Goal: Information Seeking & Learning: Find specific page/section

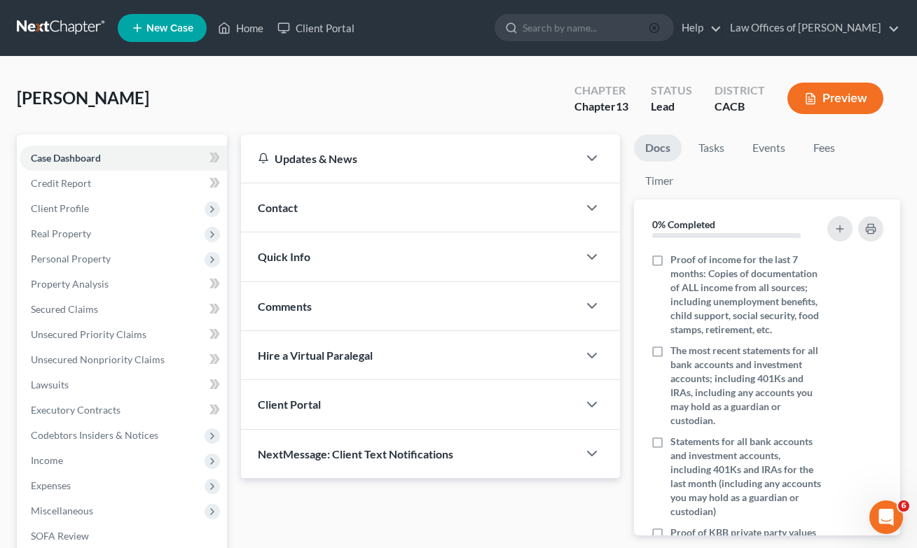
click at [652, 31] on icon "button" at bounding box center [653, 27] width 11 height 11
click at [585, 29] on input "search" at bounding box center [586, 28] width 128 height 26
type input "[PERSON_NAME]"
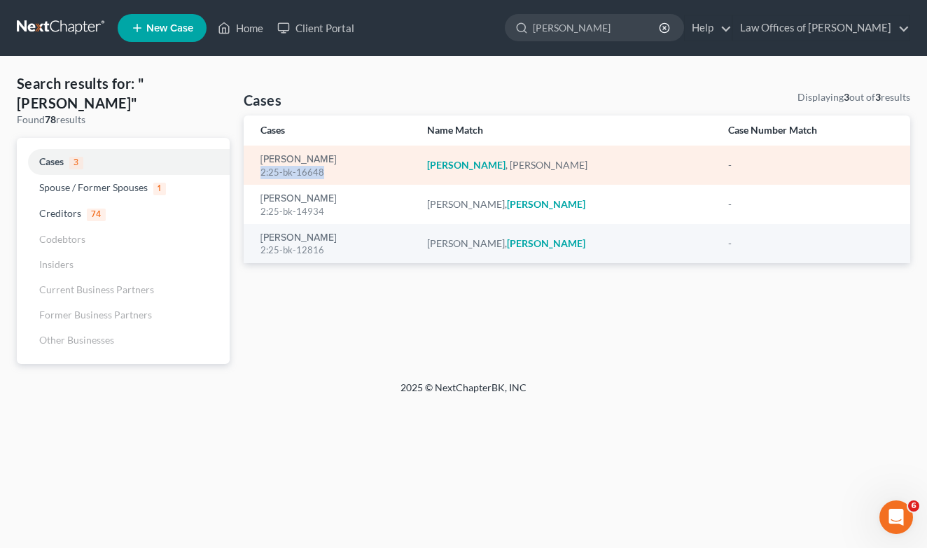
drag, startPoint x: 333, startPoint y: 175, endPoint x: 251, endPoint y: 176, distance: 81.9
click at [251, 176] on td "[PERSON_NAME] 2:25-bk-16648" at bounding box center [330, 165] width 172 height 39
copy div "2:25-bk-16648"
click at [321, 162] on div "[PERSON_NAME] 2:25-bk-16648" at bounding box center [332, 165] width 144 height 27
click at [311, 162] on link "[PERSON_NAME]" at bounding box center [298, 160] width 76 height 10
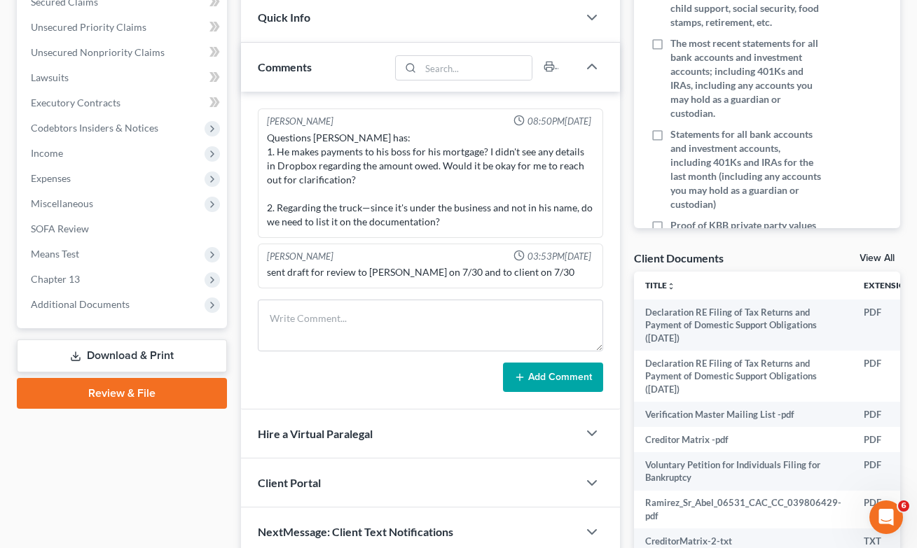
scroll to position [385, 0]
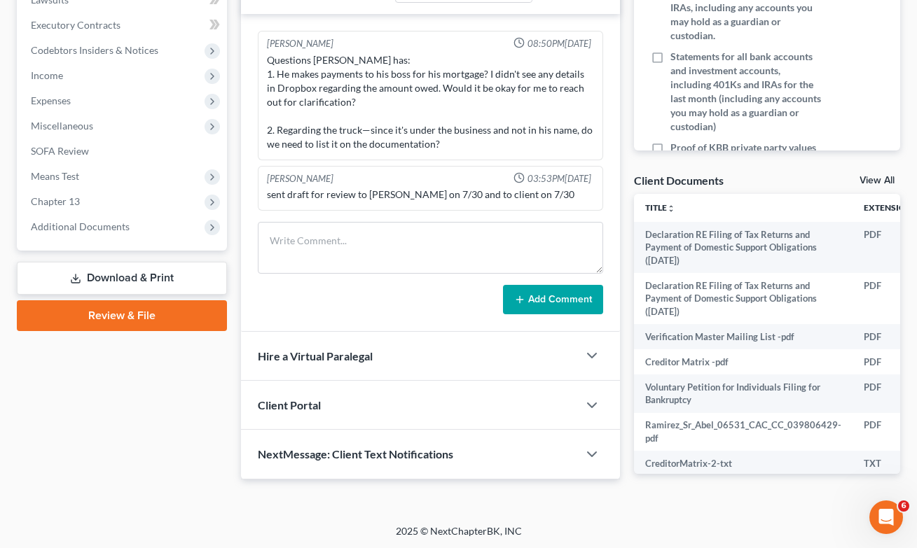
click at [74, 281] on icon at bounding box center [75, 278] width 11 height 11
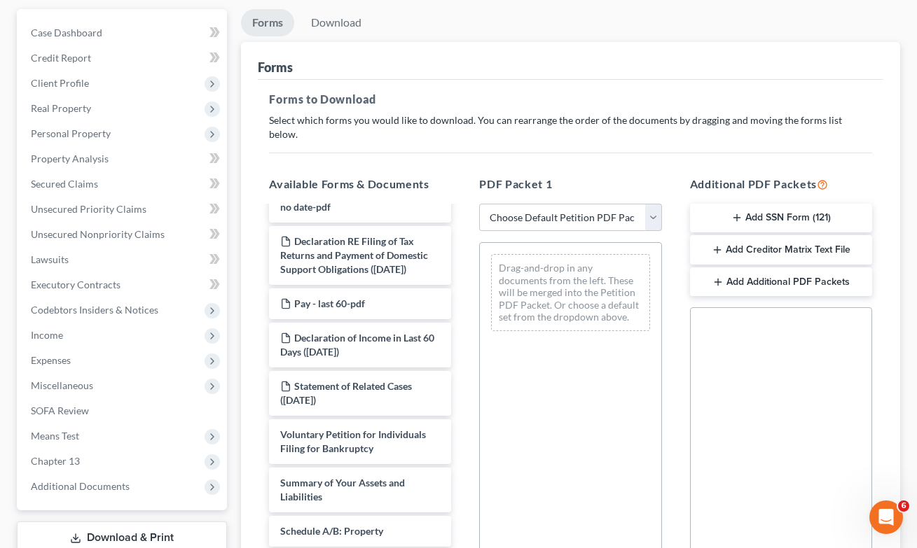
scroll to position [316, 0]
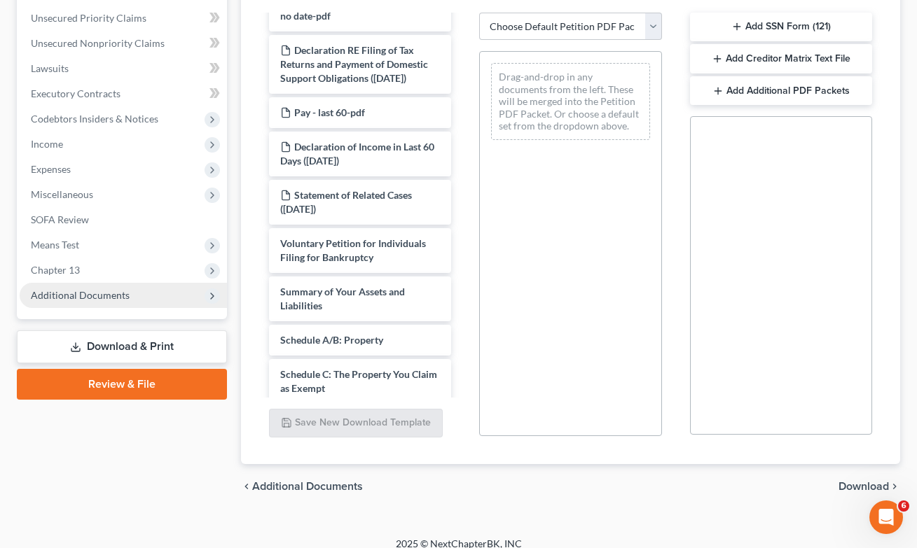
click at [108, 296] on span "Additional Documents" at bounding box center [80, 295] width 99 height 12
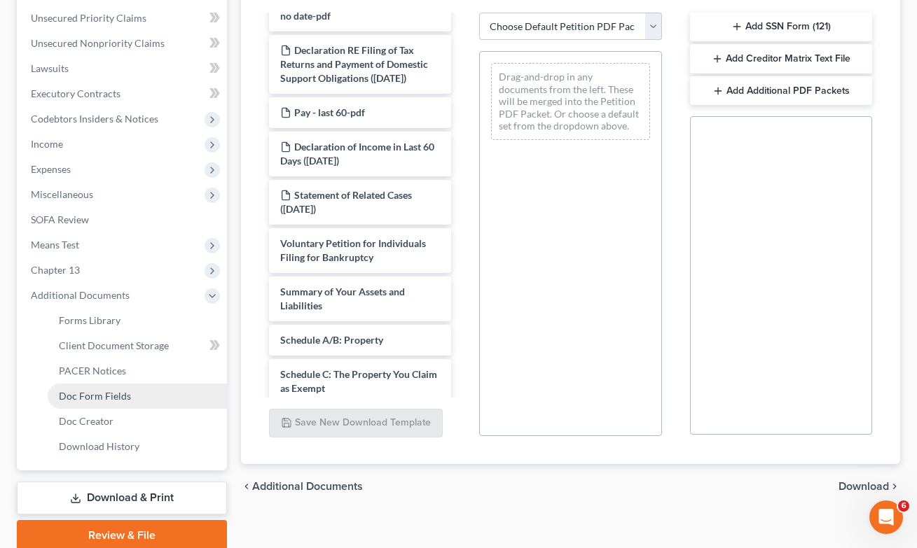
scroll to position [373, 0]
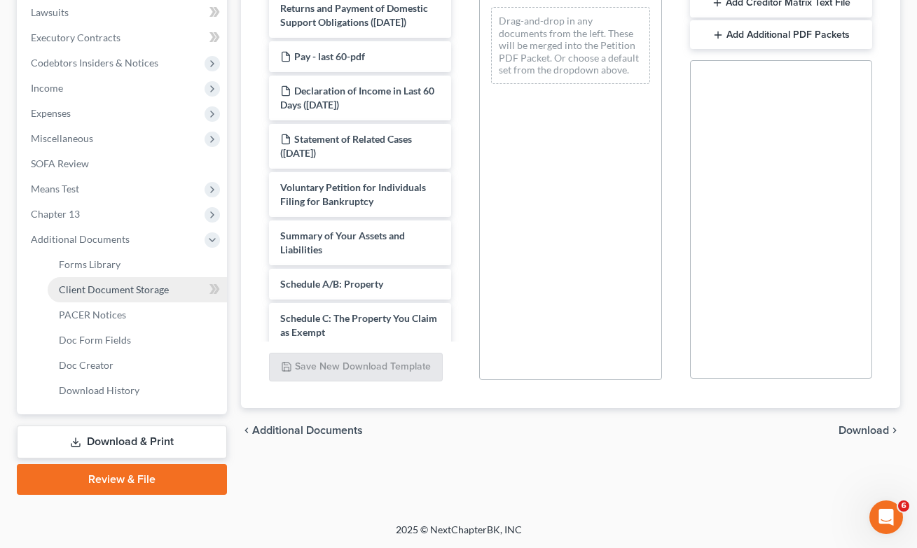
click at [99, 293] on span "Client Document Storage" at bounding box center [114, 290] width 110 height 12
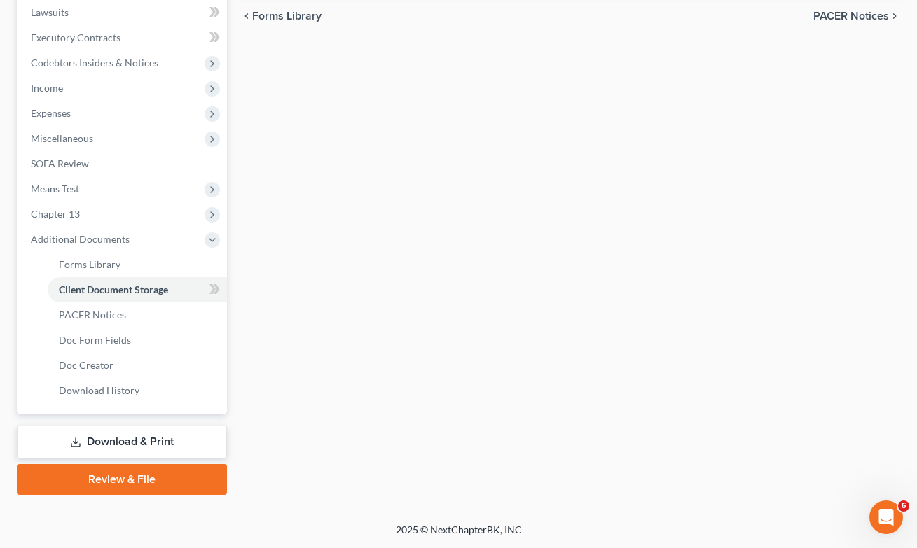
scroll to position [61, 0]
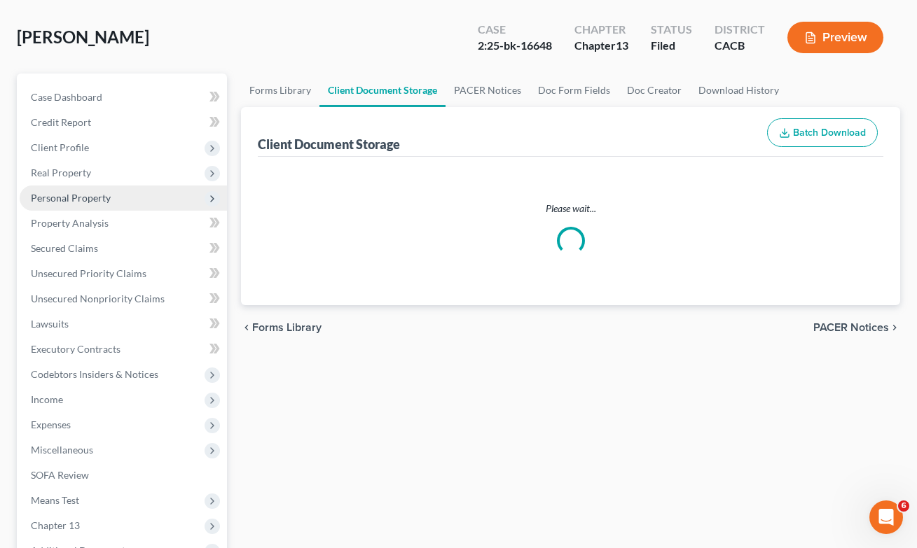
select select "72"
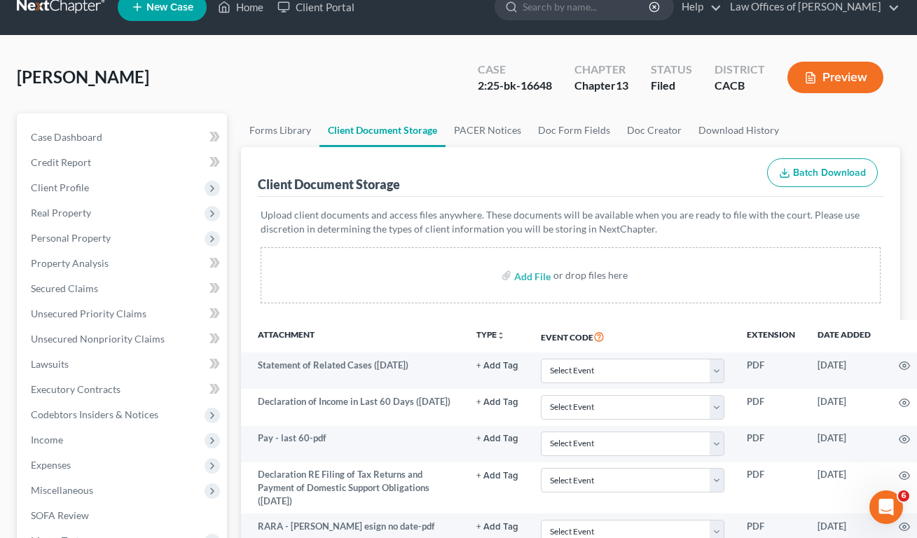
scroll to position [721, 0]
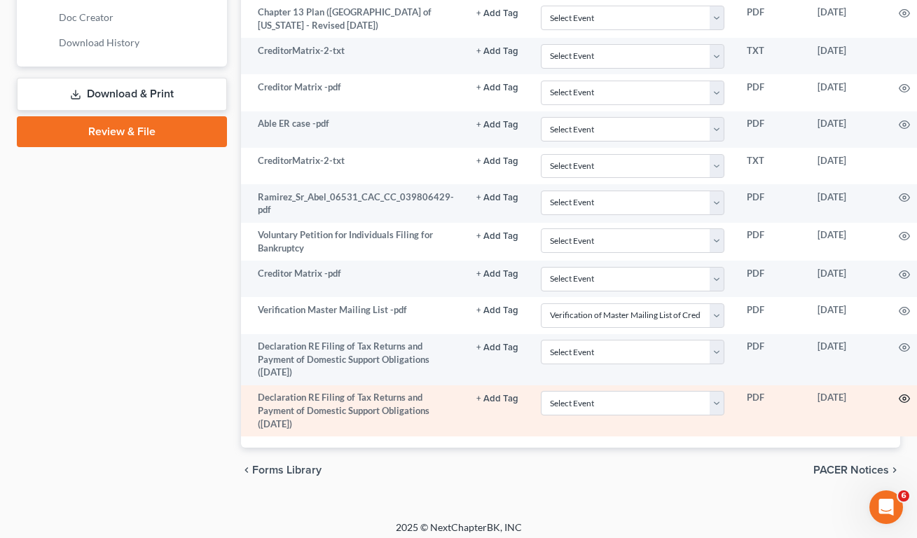
click at [903, 397] on circle "button" at bounding box center [904, 398] width 3 height 3
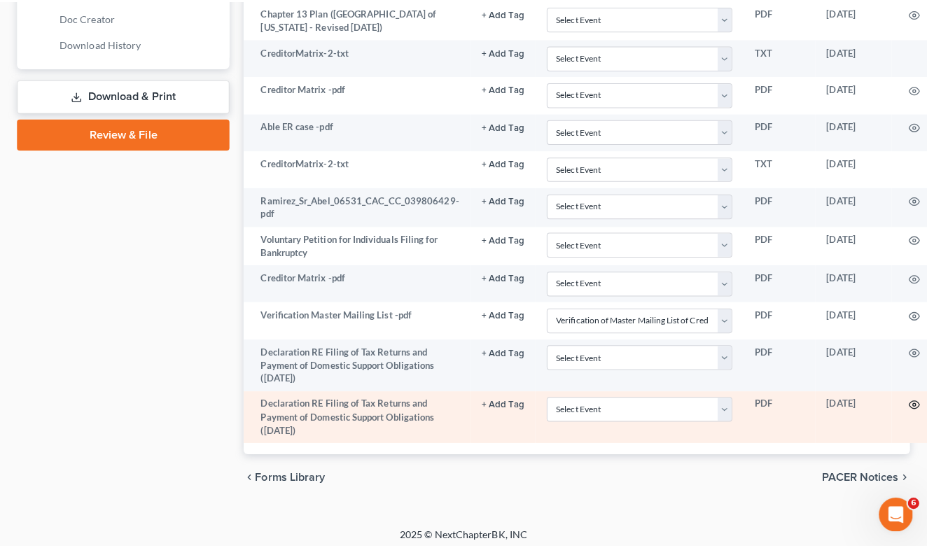
scroll to position [710, 0]
